Goal: Task Accomplishment & Management: Manage account settings

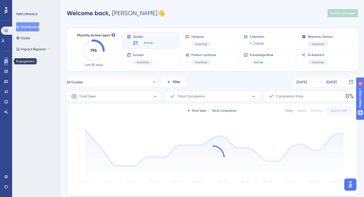
click at [7, 63] on icon at bounding box center [6, 61] width 4 height 4
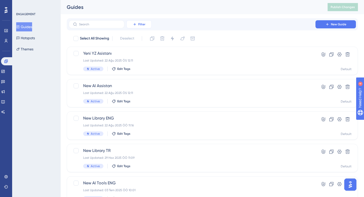
click at [138, 25] on span "Filter" at bounding box center [141, 24] width 7 height 4
click at [146, 67] on div "Status Status" at bounding box center [144, 69] width 21 height 10
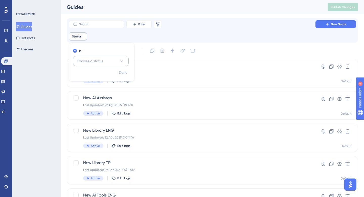
click at [114, 60] on button "Choose a status" at bounding box center [101, 61] width 56 height 10
click at [111, 79] on div "Active Active" at bounding box center [100, 76] width 41 height 10
click at [126, 74] on span "Done" at bounding box center [123, 72] width 9 height 6
click at [271, 32] on div "Filter Remove Filters New Guide Status is Active Active Remove" at bounding box center [212, 30] width 287 height 20
click at [341, 65] on icon at bounding box center [339, 66] width 5 height 5
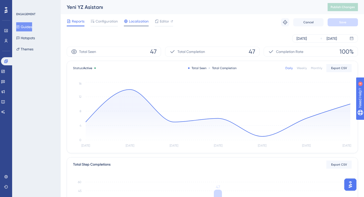
click at [134, 22] on span "Localization" at bounding box center [139, 21] width 20 height 6
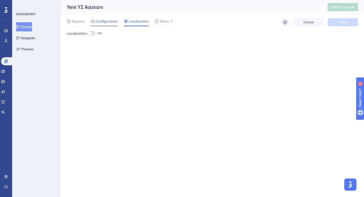
click at [110, 20] on span "Configuration" at bounding box center [106, 21] width 22 height 6
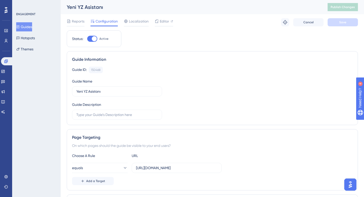
click at [95, 38] on div at bounding box center [94, 38] width 5 height 5
click at [87, 39] on input "Active" at bounding box center [87, 39] width 0 height 0
checkbox input "false"
click at [342, 23] on span "Save" at bounding box center [342, 22] width 7 height 4
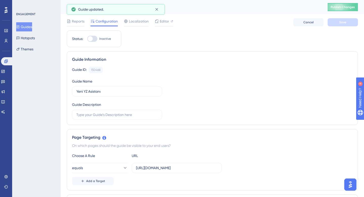
click at [27, 27] on button "Guides" at bounding box center [24, 26] width 16 height 9
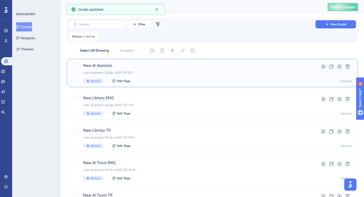
click at [147, 69] on div "New AI Assistan Last Updated: 22 Ağu 2025 ÖS 12:11 Active Edit Tags" at bounding box center [192, 72] width 218 height 21
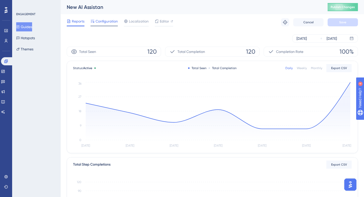
click at [109, 22] on span "Configuration" at bounding box center [106, 21] width 22 height 6
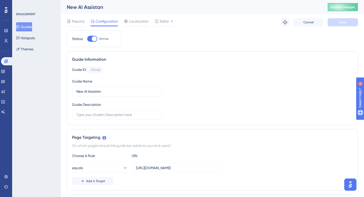
click at [94, 37] on div at bounding box center [94, 38] width 5 height 5
click at [87, 39] on input "Active" at bounding box center [87, 39] width 0 height 0
checkbox input "false"
click at [343, 20] on span "Save" at bounding box center [342, 22] width 7 height 4
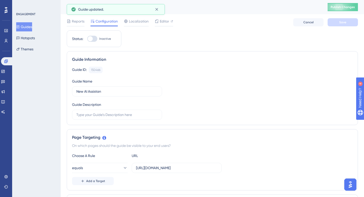
click at [27, 27] on button "Guides" at bounding box center [24, 26] width 16 height 9
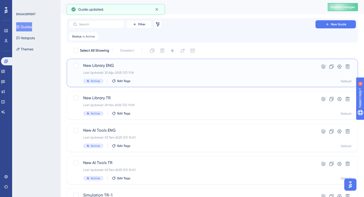
click at [146, 82] on div "Active Edit Tags" at bounding box center [192, 81] width 218 height 5
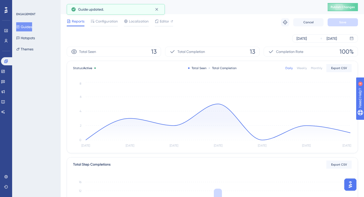
click at [107, 17] on div "Reports Configuration Localization Editor Troubleshoot Cancel Save" at bounding box center [212, 22] width 291 height 16
click at [107, 19] on span "Configuration" at bounding box center [106, 21] width 22 height 6
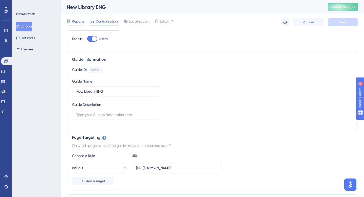
click at [74, 22] on span "Reports" at bounding box center [78, 21] width 13 height 6
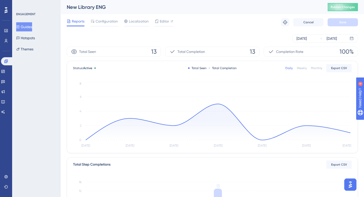
click at [32, 25] on button "Guides" at bounding box center [24, 26] width 16 height 9
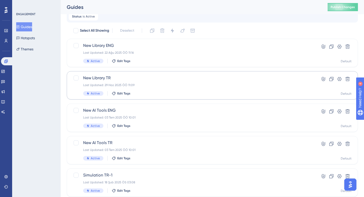
scroll to position [24, 0]
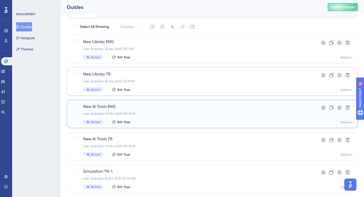
click at [146, 110] on div "New AI Tools ENG Last Updated: 03 Tem 2025 ÖÖ 10:01 Active Edit Tags" at bounding box center [192, 113] width 218 height 21
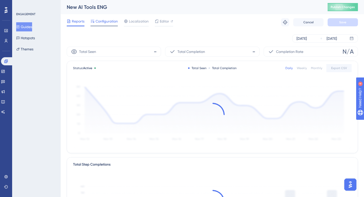
click at [104, 19] on span "Configuration" at bounding box center [106, 21] width 22 height 6
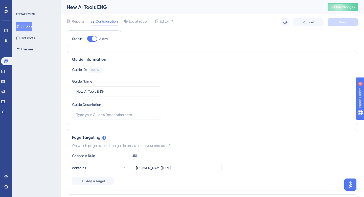
click at [94, 39] on div at bounding box center [94, 38] width 5 height 5
click at [87, 39] on input "Active" at bounding box center [87, 39] width 0 height 0
checkbox input "false"
click at [332, 18] on button "Save" at bounding box center [342, 22] width 30 height 8
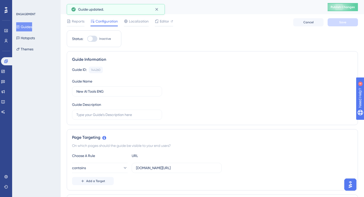
click at [26, 24] on button "Guides" at bounding box center [24, 26] width 16 height 9
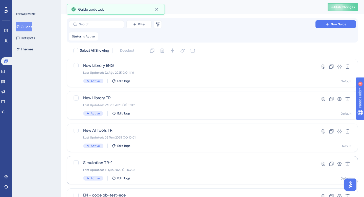
scroll to position [12, 0]
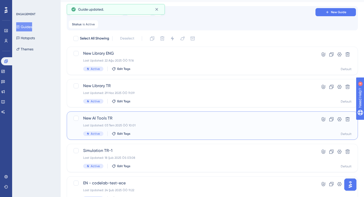
click at [140, 133] on div "Active Edit Tags" at bounding box center [192, 133] width 218 height 5
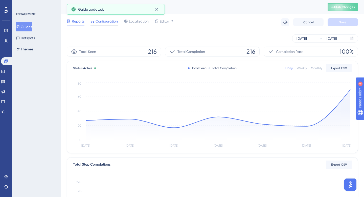
click at [102, 23] on span "Configuration" at bounding box center [106, 21] width 22 height 6
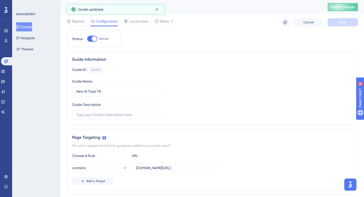
click at [94, 39] on div at bounding box center [94, 38] width 5 height 5
click at [87, 39] on input "Active" at bounding box center [87, 39] width 0 height 0
checkbox input "false"
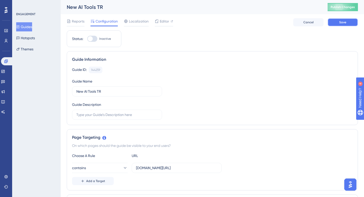
click at [340, 24] on span "Save" at bounding box center [342, 22] width 7 height 4
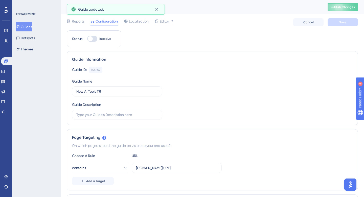
click at [31, 26] on button "Guides" at bounding box center [24, 26] width 16 height 9
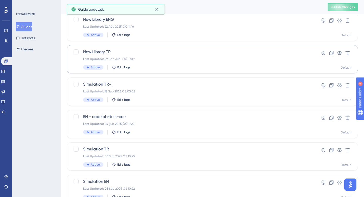
scroll to position [62, 0]
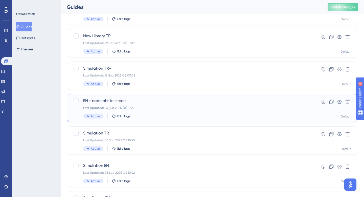
click at [149, 108] on div "Last Updated: 24 Şub 2025 ÖÖ 11:22" at bounding box center [192, 108] width 218 height 4
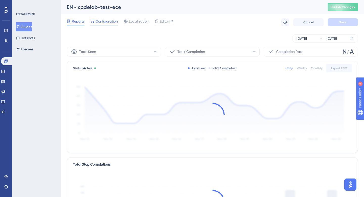
click at [102, 22] on span "Configuration" at bounding box center [106, 21] width 22 height 6
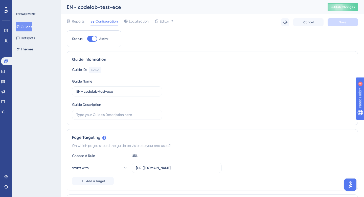
click at [94, 36] on div at bounding box center [92, 39] width 10 height 6
click at [87, 39] on input "Active" at bounding box center [87, 39] width 0 height 0
checkbox input "false"
click at [333, 24] on button "Save" at bounding box center [342, 22] width 30 height 8
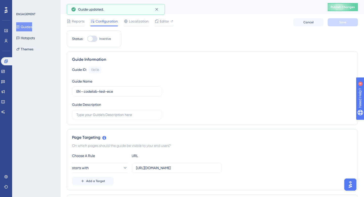
click at [31, 25] on button "Guides" at bounding box center [24, 26] width 16 height 9
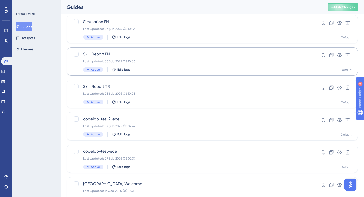
scroll to position [208, 0]
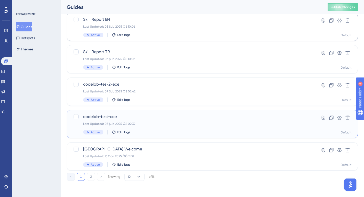
click at [159, 119] on div "codelab-test-ece Last Updated: 07 Şub 2025 ÖS 02:39 Active Edit Tags" at bounding box center [192, 123] width 218 height 21
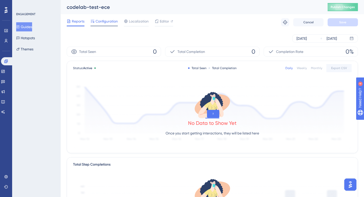
click at [107, 22] on span "Configuration" at bounding box center [106, 21] width 22 height 6
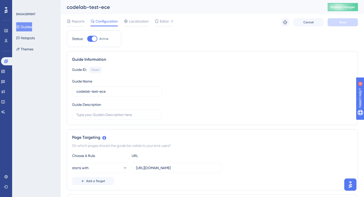
click at [96, 36] on div at bounding box center [92, 39] width 10 height 6
click at [87, 39] on input "Active" at bounding box center [87, 39] width 0 height 0
checkbox input "false"
click at [332, 23] on button "Save" at bounding box center [342, 22] width 30 height 8
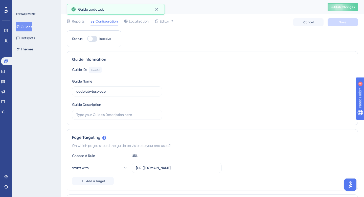
click at [28, 29] on button "Guides" at bounding box center [24, 26] width 16 height 9
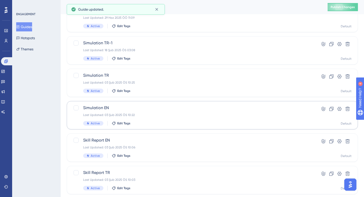
scroll to position [208, 0]
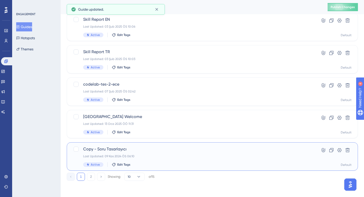
click at [140, 152] on div "Copy - Soru Tasarlayıcı Last Updated: 09 Kas 2024 ÖS 06:10 Active Edit Tags" at bounding box center [192, 156] width 218 height 21
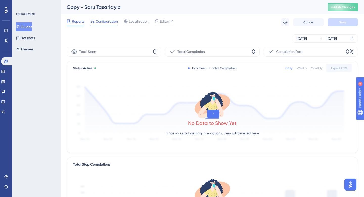
click at [104, 24] on div "Configuration" at bounding box center [103, 22] width 27 height 8
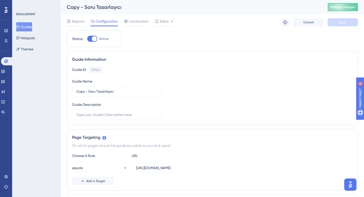
click at [93, 41] on div at bounding box center [94, 38] width 5 height 5
click at [87, 39] on input "Active" at bounding box center [87, 39] width 0 height 0
checkbox input "false"
click at [344, 22] on span "Save" at bounding box center [342, 22] width 7 height 4
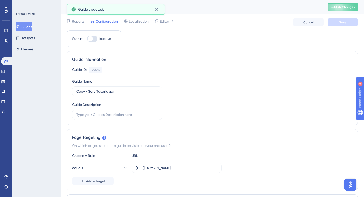
click at [20, 26] on icon at bounding box center [18, 27] width 4 height 4
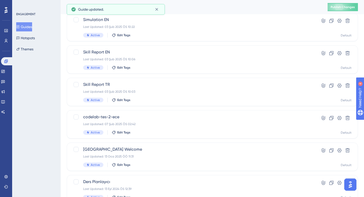
scroll to position [208, 0]
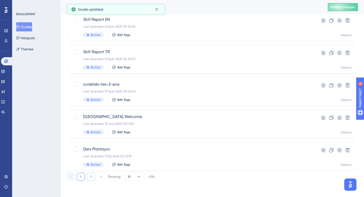
click at [91, 175] on button "2" at bounding box center [91, 176] width 8 height 8
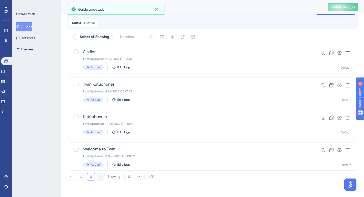
scroll to position [14, 0]
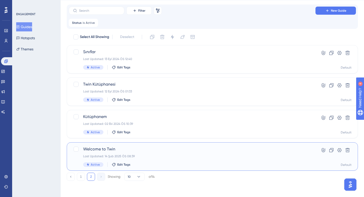
click at [154, 145] on div "Welcome to Twin Last Updated: 14 Şub 2025 ÖS 08:39 Active Edit Tags Hyperlink C…" at bounding box center [212, 156] width 291 height 28
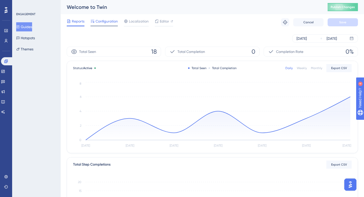
click at [112, 18] on span "Configuration" at bounding box center [106, 21] width 22 height 6
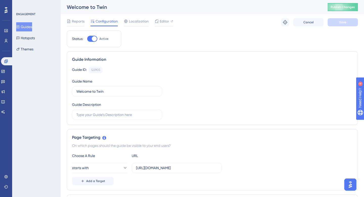
click at [93, 38] on div at bounding box center [94, 38] width 5 height 5
click at [87, 39] on input "Active" at bounding box center [87, 39] width 0 height 0
checkbox input "false"
click at [345, 21] on span "Save" at bounding box center [342, 22] width 7 height 4
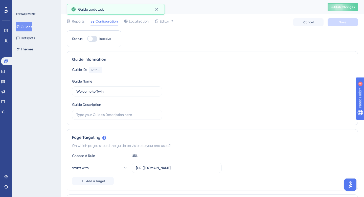
click at [29, 24] on button "Guides" at bounding box center [24, 26] width 16 height 9
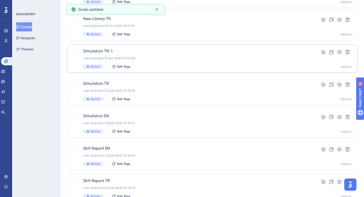
scroll to position [208, 0]
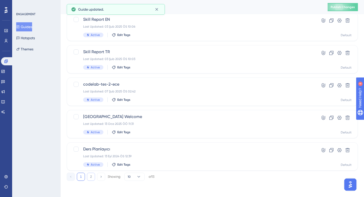
click at [91, 175] on button "2" at bounding box center [91, 176] width 8 height 8
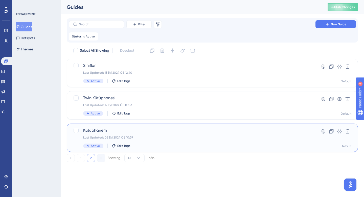
click at [139, 131] on span "Kütüphanem" at bounding box center [192, 130] width 218 height 6
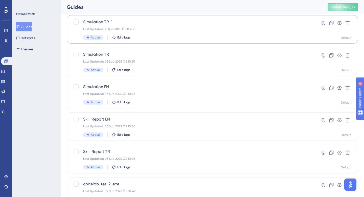
scroll to position [208, 0]
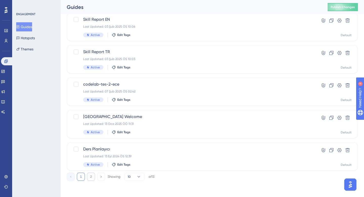
click at [92, 176] on button "2" at bounding box center [91, 176] width 8 height 8
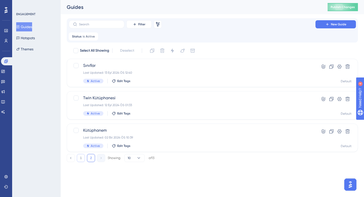
click at [81, 158] on button "1" at bounding box center [81, 158] width 8 height 8
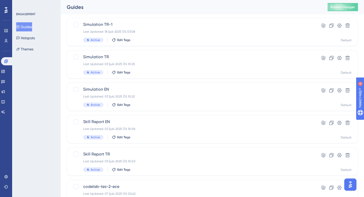
scroll to position [208, 0]
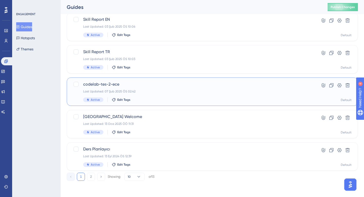
click at [147, 96] on div "codelab-tes-2-ece Last Updated: 07 Şub 2025 ÖS 02:42 Active Edit Tags" at bounding box center [192, 91] width 218 height 21
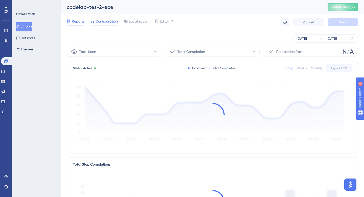
click at [102, 19] on span "Configuration" at bounding box center [106, 21] width 22 height 6
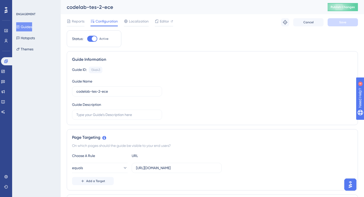
click at [88, 43] on div "Status: Active" at bounding box center [94, 38] width 55 height 17
click at [92, 41] on div at bounding box center [92, 39] width 10 height 6
click at [87, 39] on input "Active" at bounding box center [87, 39] width 0 height 0
checkbox input "false"
click at [346, 22] on span "Save" at bounding box center [342, 22] width 7 height 4
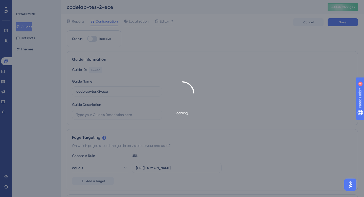
click at [25, 26] on div "Loading..." at bounding box center [182, 98] width 364 height 197
click at [140, 39] on div "Loading..." at bounding box center [182, 98] width 364 height 197
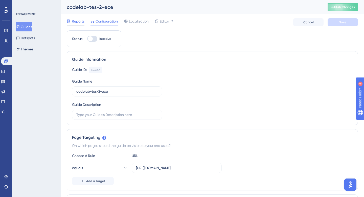
click at [79, 24] on div "Reports" at bounding box center [76, 22] width 18 height 8
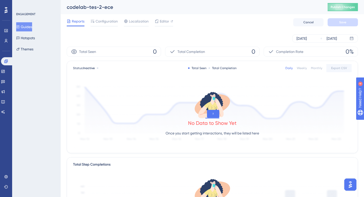
click at [32, 28] on button "Guides" at bounding box center [24, 26] width 16 height 9
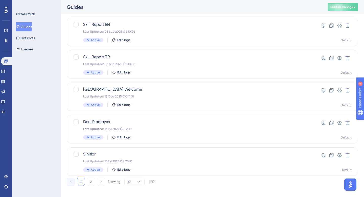
scroll to position [208, 0]
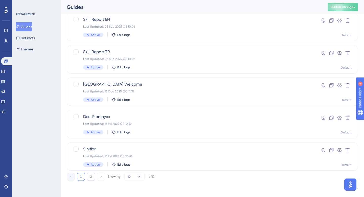
click at [91, 175] on button "2" at bounding box center [91, 176] width 8 height 8
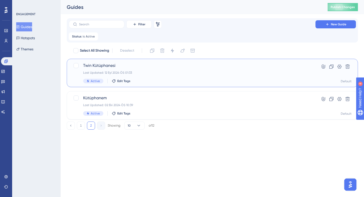
click at [132, 71] on div "Last Updated: 12 Eyl 2024 ÖS 01:33" at bounding box center [192, 72] width 218 height 4
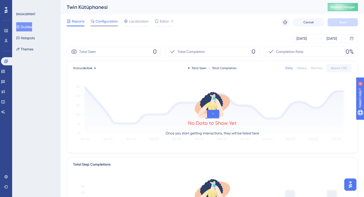
click at [113, 20] on span "Configuration" at bounding box center [106, 21] width 22 height 6
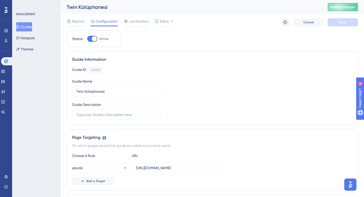
click at [91, 39] on div at bounding box center [92, 39] width 10 height 6
click at [87, 39] on input "Active" at bounding box center [87, 39] width 0 height 0
checkbox input "false"
click at [342, 22] on span "Save" at bounding box center [342, 22] width 7 height 4
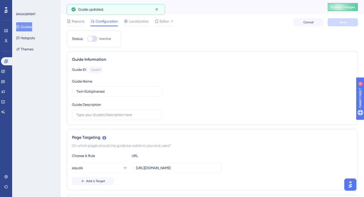
click at [19, 27] on button "Guides" at bounding box center [24, 26] width 16 height 9
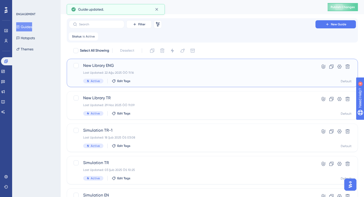
click at [135, 77] on div "New Library ENG Last Updated: 22 Ağu 2025 ÖÖ 11:16 Active Edit Tags" at bounding box center [192, 72] width 218 height 21
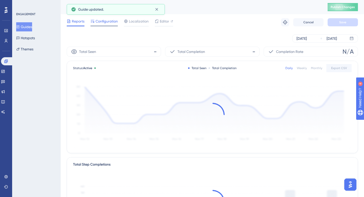
click at [102, 24] on span "Configuration" at bounding box center [106, 21] width 22 height 6
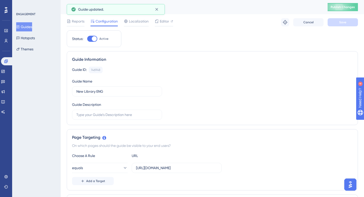
click at [96, 37] on div at bounding box center [94, 38] width 5 height 5
click at [87, 39] on input "Active" at bounding box center [87, 39] width 0 height 0
checkbox input "false"
click at [330, 25] on button "Save" at bounding box center [342, 22] width 30 height 8
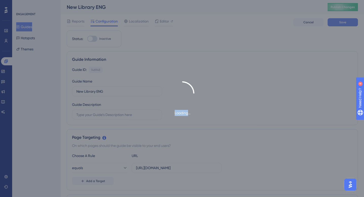
click at [330, 25] on div "Loading..." at bounding box center [182, 98] width 364 height 197
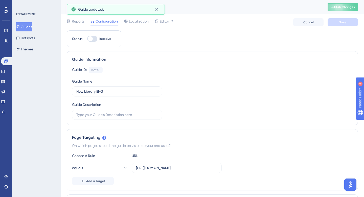
click at [24, 22] on div "ENGAGEMENT Guides Hotspots Themes" at bounding box center [36, 32] width 41 height 41
click at [26, 26] on button "Guides" at bounding box center [24, 26] width 16 height 9
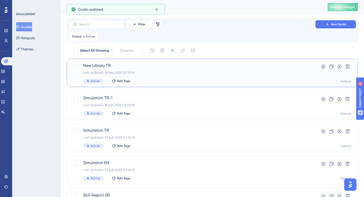
click at [140, 82] on div "Active Edit Tags" at bounding box center [192, 81] width 218 height 5
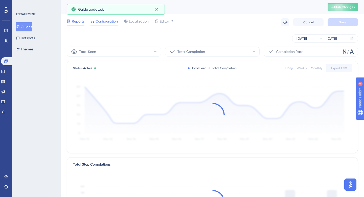
click at [104, 24] on div "Configuration" at bounding box center [103, 22] width 27 height 8
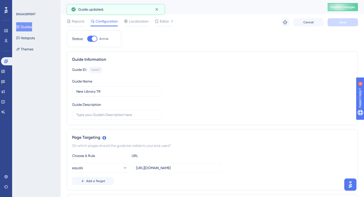
click at [95, 41] on div at bounding box center [94, 38] width 5 height 5
click at [87, 39] on input "Active" at bounding box center [87, 39] width 0 height 0
checkbox input "false"
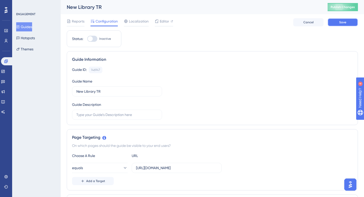
click at [345, 23] on span "Save" at bounding box center [342, 22] width 7 height 4
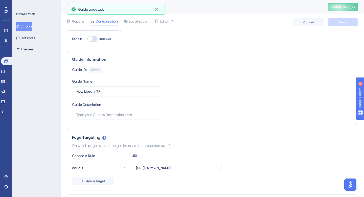
click at [24, 27] on button "Guides" at bounding box center [24, 26] width 16 height 9
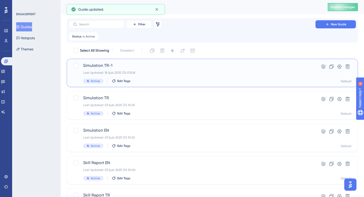
click at [144, 67] on span "Simulation TR-1" at bounding box center [192, 65] width 218 height 6
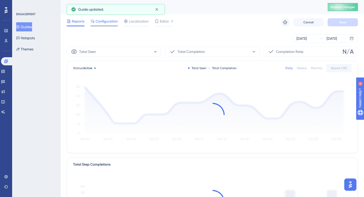
click at [99, 24] on span "Configuration" at bounding box center [106, 21] width 22 height 6
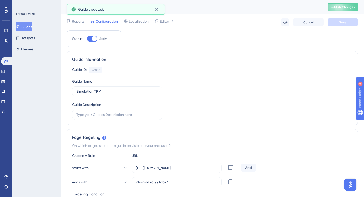
click at [94, 37] on div at bounding box center [94, 38] width 5 height 5
click at [87, 39] on input "Active" at bounding box center [87, 39] width 0 height 0
checkbox input "false"
click at [347, 25] on button "Save" at bounding box center [342, 22] width 30 height 8
click at [28, 27] on button "Guides" at bounding box center [24, 26] width 16 height 9
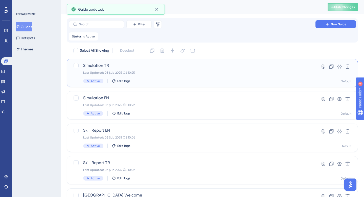
click at [134, 65] on span "Simulation TR" at bounding box center [192, 65] width 218 height 6
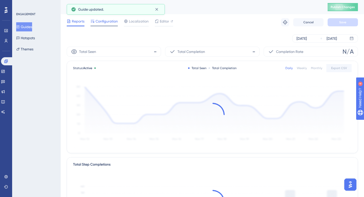
click at [99, 21] on span "Configuration" at bounding box center [106, 21] width 22 height 6
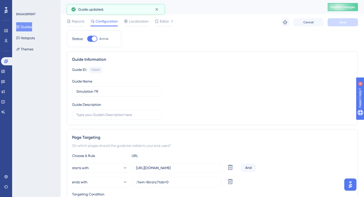
click at [92, 41] on div at bounding box center [92, 39] width 10 height 6
click at [87, 39] on input "Active" at bounding box center [87, 39] width 0 height 0
checkbox input "false"
click at [350, 24] on button "Save" at bounding box center [342, 22] width 30 height 8
click at [29, 24] on button "Guides" at bounding box center [24, 26] width 16 height 9
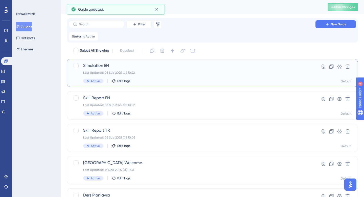
click at [143, 64] on span "Simulation EN" at bounding box center [192, 65] width 218 height 6
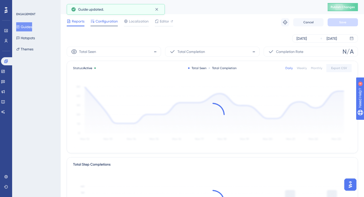
click at [105, 24] on div "Configuration" at bounding box center [103, 22] width 27 height 8
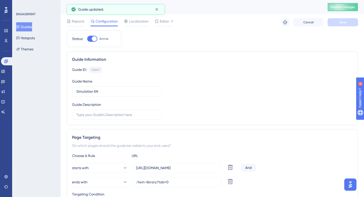
click at [93, 39] on div at bounding box center [94, 38] width 5 height 5
click at [87, 39] on input "Active" at bounding box center [87, 39] width 0 height 0
checkbox input "false"
click at [341, 23] on span "Save" at bounding box center [342, 22] width 7 height 4
click at [32, 26] on button "Guides" at bounding box center [24, 26] width 16 height 9
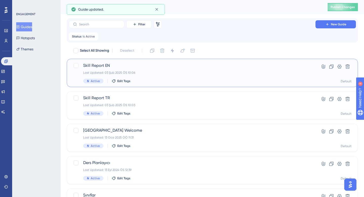
click at [121, 64] on span "Skill Report EN" at bounding box center [192, 65] width 218 height 6
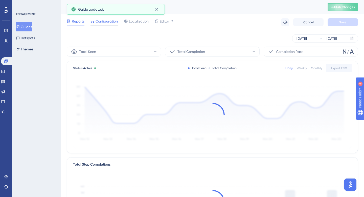
click at [102, 19] on span "Configuration" at bounding box center [106, 21] width 22 height 6
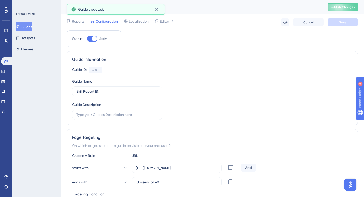
click at [95, 37] on div at bounding box center [94, 38] width 5 height 5
click at [87, 39] on input "Active" at bounding box center [87, 39] width 0 height 0
checkbox input "false"
click at [348, 27] on div "Reports Configuration Localization Editor Cancel Save" at bounding box center [212, 22] width 291 height 16
click at [337, 19] on button "Save" at bounding box center [342, 22] width 30 height 8
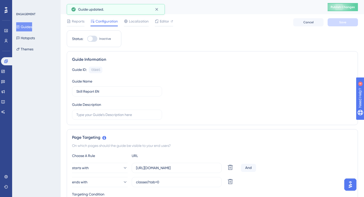
click at [26, 27] on button "Guides" at bounding box center [24, 26] width 16 height 9
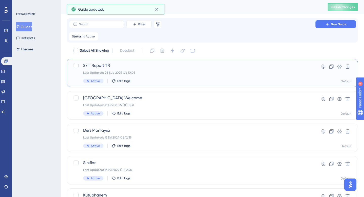
click at [115, 68] on span "Skill Report TR" at bounding box center [192, 65] width 218 height 6
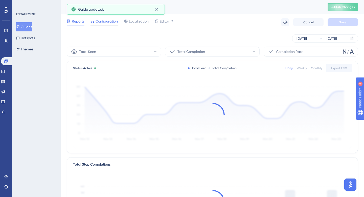
click at [105, 20] on span "Configuration" at bounding box center [106, 21] width 22 height 6
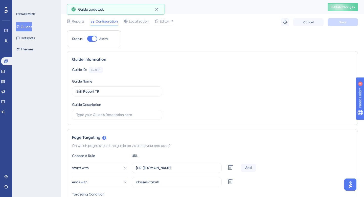
click at [95, 37] on div at bounding box center [94, 38] width 5 height 5
click at [87, 39] on input "Active" at bounding box center [87, 39] width 0 height 0
checkbox input "false"
click at [351, 18] on button "Save" at bounding box center [342, 22] width 30 height 8
click at [29, 29] on button "Guides" at bounding box center [24, 26] width 16 height 9
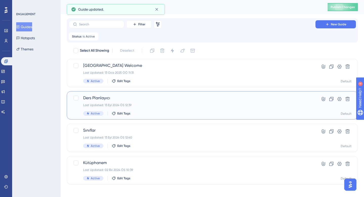
click at [161, 102] on div "Ders Planlayıcı Last Updated: 13 Eyl 2024 ÖS 12:39 Active Edit Tags" at bounding box center [192, 105] width 218 height 21
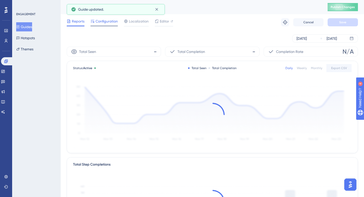
click at [105, 23] on span "Configuration" at bounding box center [106, 21] width 22 height 6
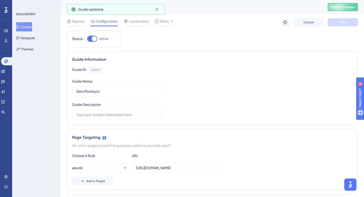
click at [93, 40] on div at bounding box center [94, 38] width 5 height 5
click at [87, 39] on input "Active" at bounding box center [87, 39] width 0 height 0
checkbox input "false"
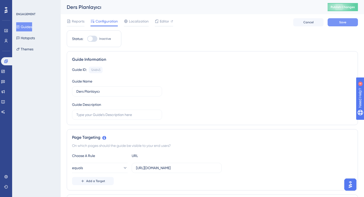
click at [339, 20] on button "Save" at bounding box center [342, 22] width 30 height 8
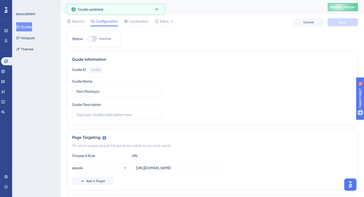
click at [32, 27] on button "Guides" at bounding box center [24, 26] width 16 height 9
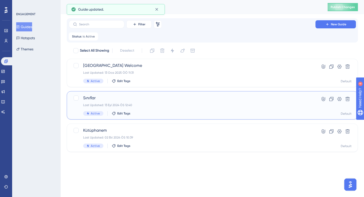
click at [137, 101] on div "Sınıflar Last Updated: 13 Eyl 2024 ÖS 12:40 Active Edit Tags" at bounding box center [192, 105] width 218 height 21
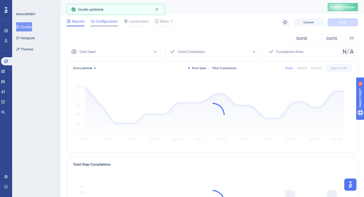
click at [108, 20] on span "Configuration" at bounding box center [106, 21] width 22 height 6
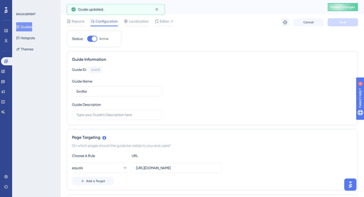
click at [94, 38] on div at bounding box center [94, 38] width 5 height 5
click at [87, 39] on input "Active" at bounding box center [87, 39] width 0 height 0
checkbox input "false"
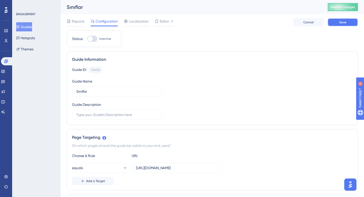
click at [336, 25] on button "Save" at bounding box center [342, 22] width 30 height 8
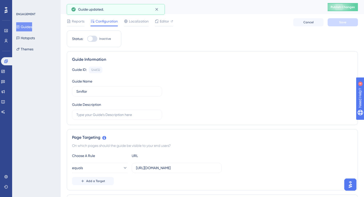
click at [26, 27] on button "Guides" at bounding box center [24, 26] width 16 height 9
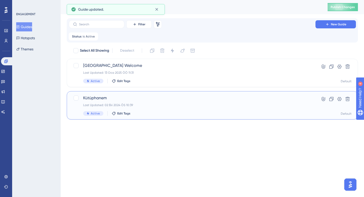
click at [128, 98] on span "Kütüphanem" at bounding box center [192, 98] width 218 height 6
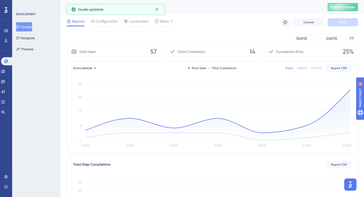
click at [106, 18] on div "Reports Configuration Localization Editor Troubleshoot Cancel Save" at bounding box center [212, 22] width 291 height 16
click at [107, 20] on span "Configuration" at bounding box center [106, 21] width 22 height 6
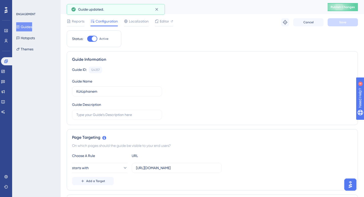
click at [91, 41] on div at bounding box center [92, 39] width 10 height 6
click at [87, 39] on input "Active" at bounding box center [87, 39] width 0 height 0
checkbox input "false"
click at [331, 22] on button "Save" at bounding box center [342, 22] width 30 height 8
click at [28, 28] on button "Guides" at bounding box center [24, 26] width 16 height 9
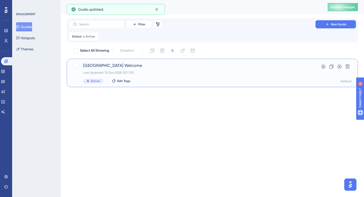
click at [105, 69] on div "[GEOGRAPHIC_DATA] Welcome Last Updated: 13 Oca 2025 ÖÖ 11:31 Active Edit Tags" at bounding box center [192, 72] width 218 height 21
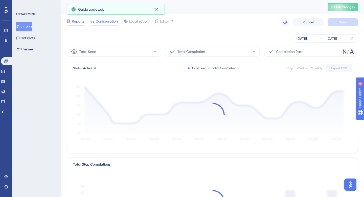
click at [98, 22] on span "Configuration" at bounding box center [106, 21] width 22 height 6
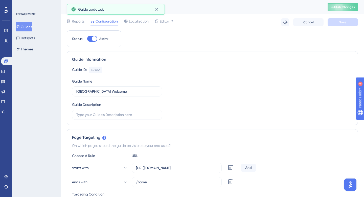
click at [95, 36] on div at bounding box center [92, 39] width 10 height 6
click at [87, 39] on input "Active" at bounding box center [87, 39] width 0 height 0
checkbox input "false"
click at [339, 21] on span "Save" at bounding box center [342, 22] width 7 height 4
click at [346, 10] on button "Publish Changes" at bounding box center [342, 7] width 30 height 8
